Goal: Information Seeking & Learning: Learn about a topic

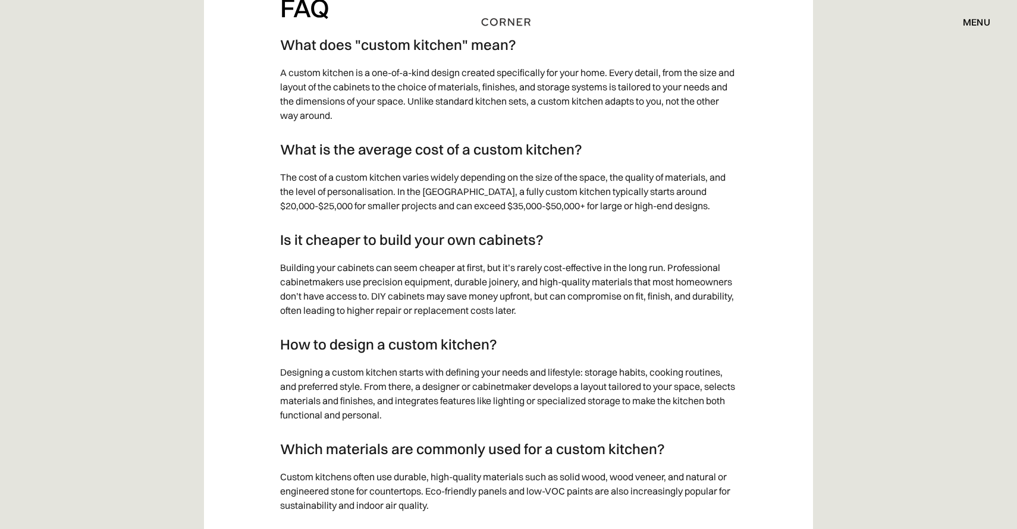
scroll to position [5849, 0]
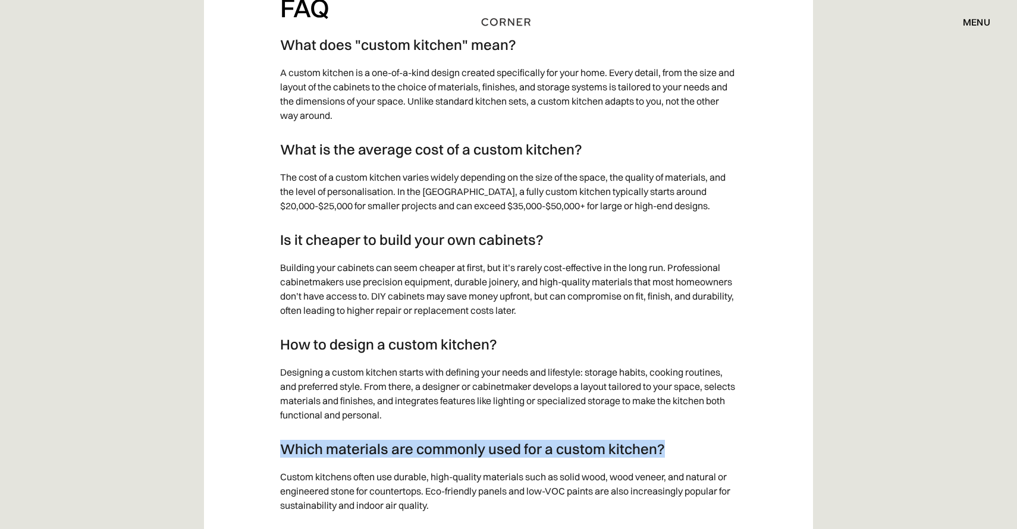
drag, startPoint x: 684, startPoint y: 460, endPoint x: 256, endPoint y: 463, distance: 427.2
copy h3 "Which materials are commonly used for a custom kitchen?"
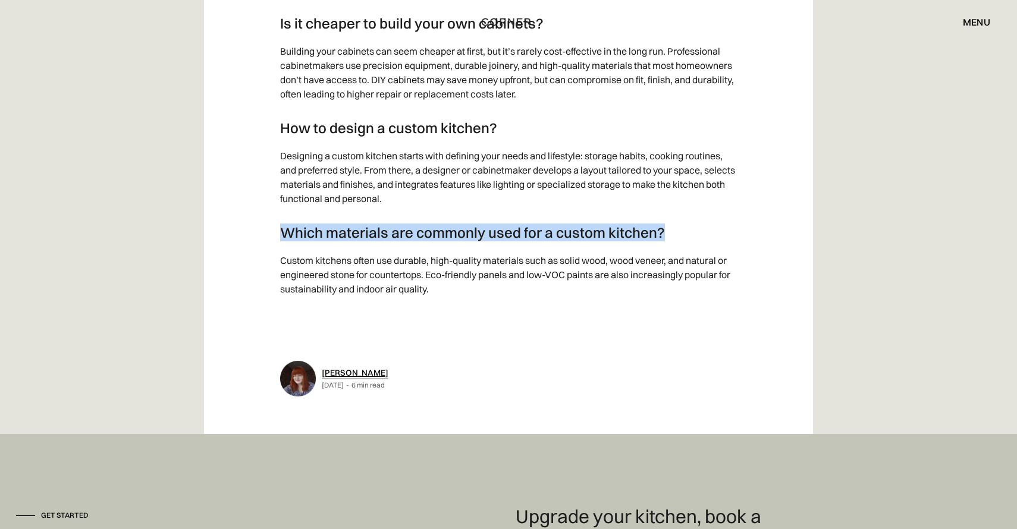
scroll to position [6170, 0]
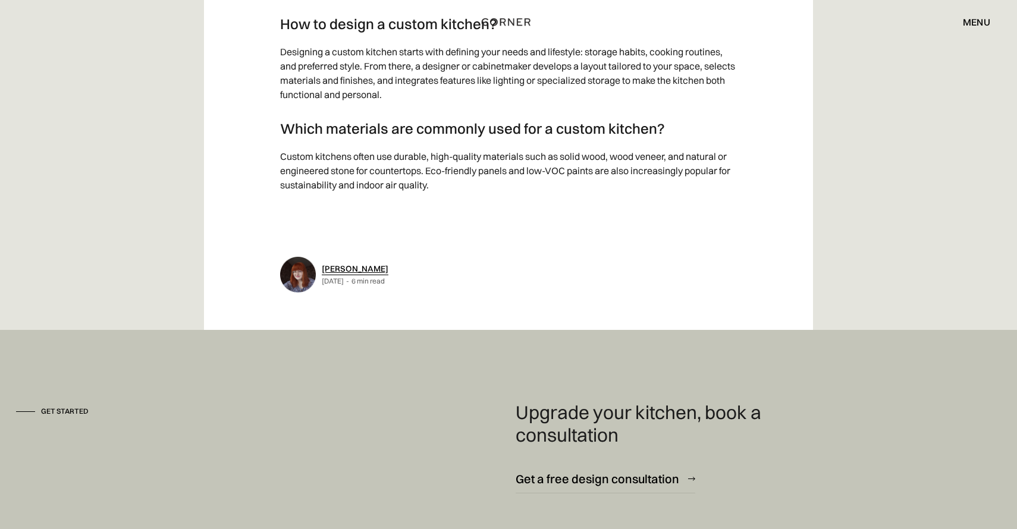
drag, startPoint x: 488, startPoint y: 103, endPoint x: 495, endPoint y: 71, distance: 32.3
click at [488, 101] on p "Designing a custom kitchen starts with defining your needs and lifestyle: stora…" at bounding box center [508, 73] width 457 height 69
drag, startPoint x: 460, startPoint y: 36, endPoint x: 254, endPoint y: 39, distance: 206.5
click at [224, 39] on div "Shop Kitchens Shop Kitchens How it works How it works Projects Projects Inspira…" at bounding box center [508, 22] width 1017 height 44
drag, startPoint x: 282, startPoint y: 36, endPoint x: 498, endPoint y: 36, distance: 216.0
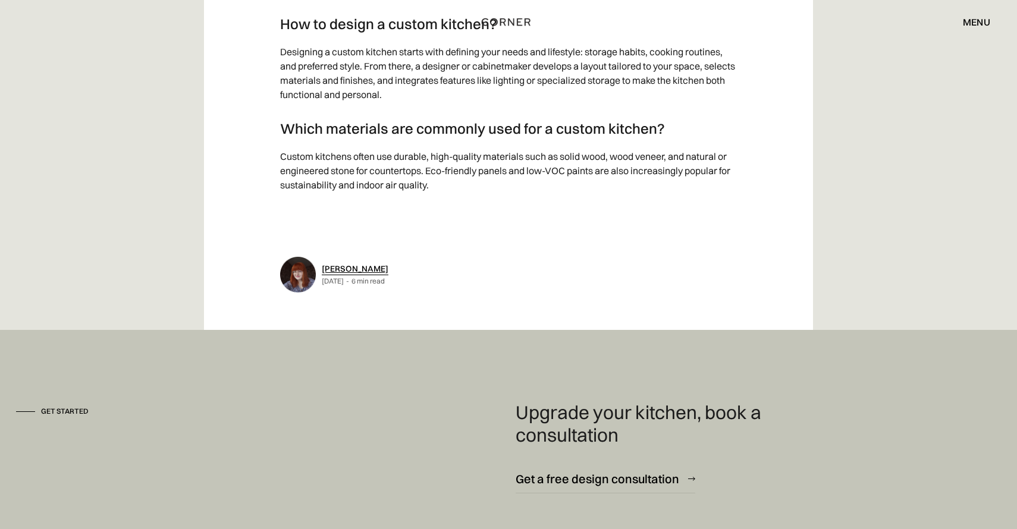
click at [542, 31] on div "Shop Kitchens Shop Kitchens How it works How it works Projects Projects Inspira…" at bounding box center [508, 22] width 1017 height 44
click at [498, 36] on div "Shop Kitchens Shop Kitchens How it works How it works Projects Projects Inspira…" at bounding box center [508, 22] width 1017 height 44
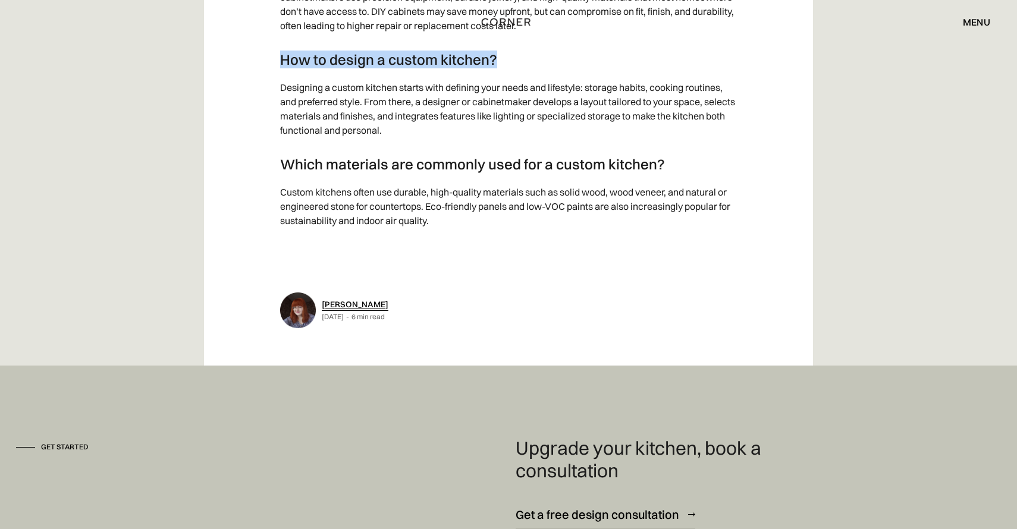
drag, startPoint x: 450, startPoint y: 70, endPoint x: 404, endPoint y: 85, distance: 48.4
copy h3 "How to design a custom kitchen?"
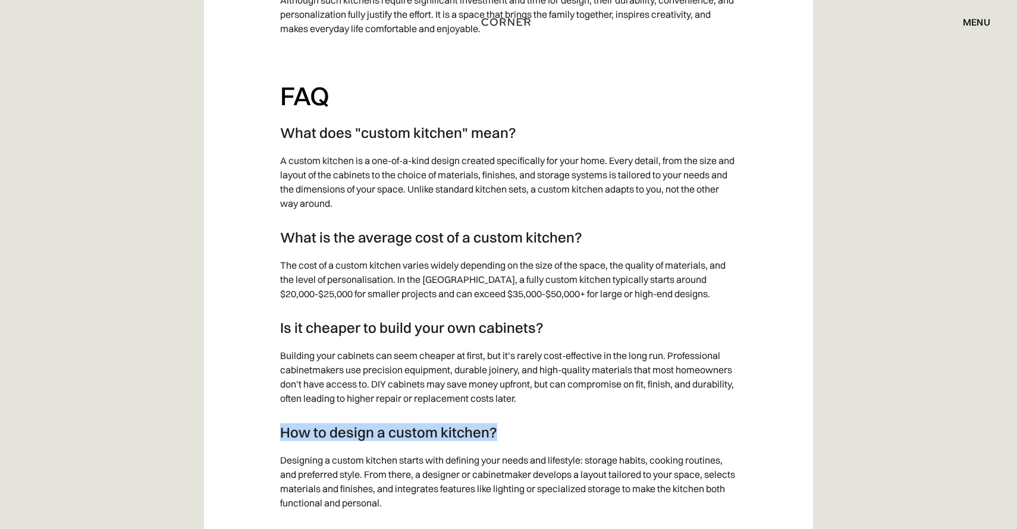
scroll to position [5768, 0]
